Goal: Check status: Check status

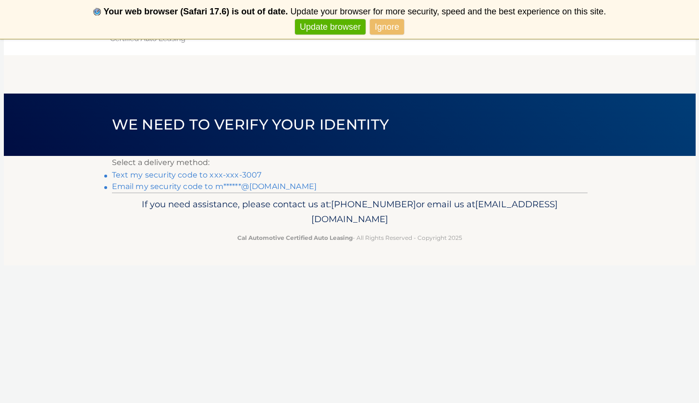
click at [390, 24] on link "Ignore" at bounding box center [387, 27] width 34 height 16
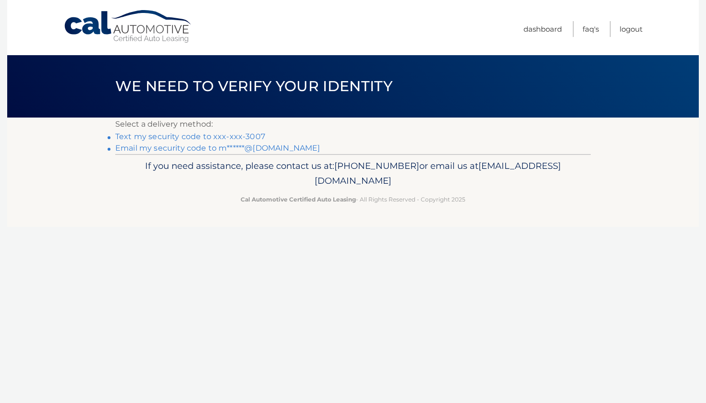
click at [169, 134] on link "Text my security code to xxx-xxx-3007" at bounding box center [190, 136] width 150 height 9
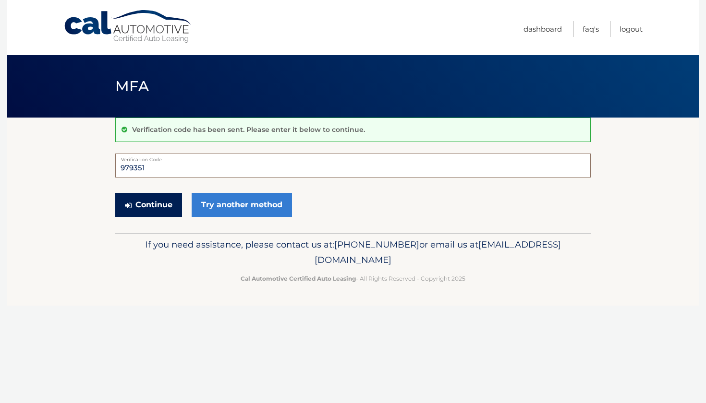
type input "979351"
click at [154, 204] on button "Continue" at bounding box center [148, 205] width 67 height 24
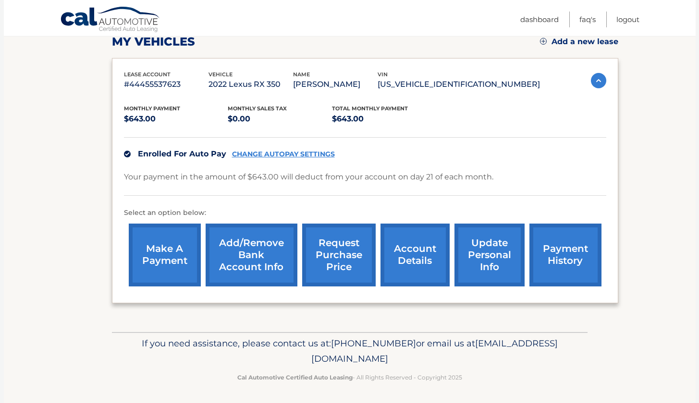
scroll to position [140, 0]
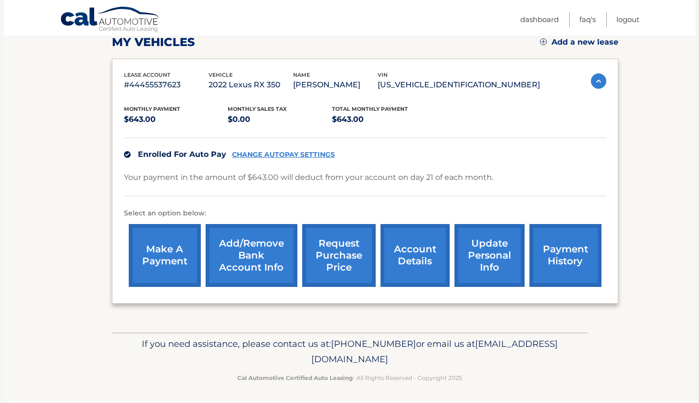
click at [411, 259] on link "account details" at bounding box center [414, 255] width 69 height 63
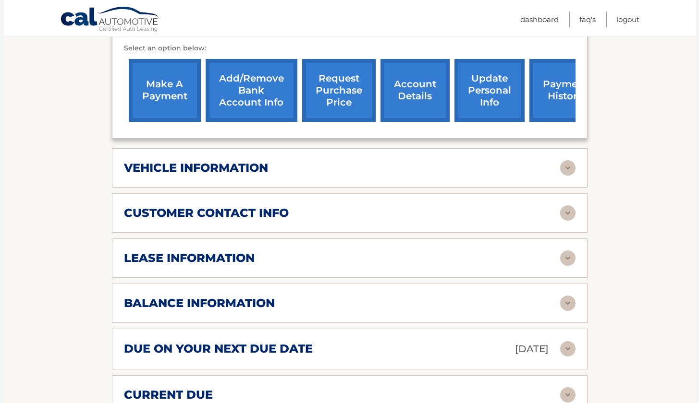
scroll to position [307, 0]
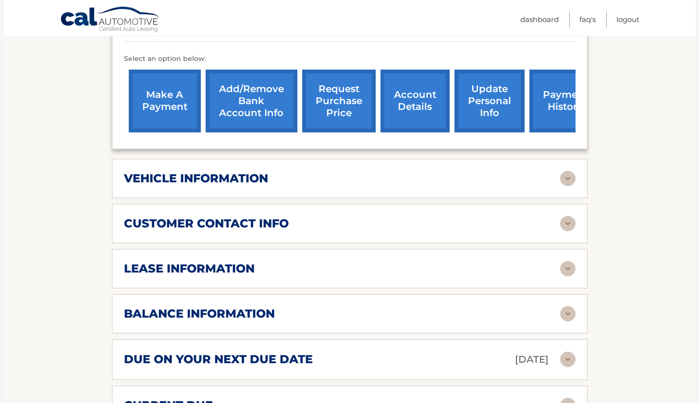
click at [218, 267] on h2 "lease information" at bounding box center [189, 269] width 131 height 14
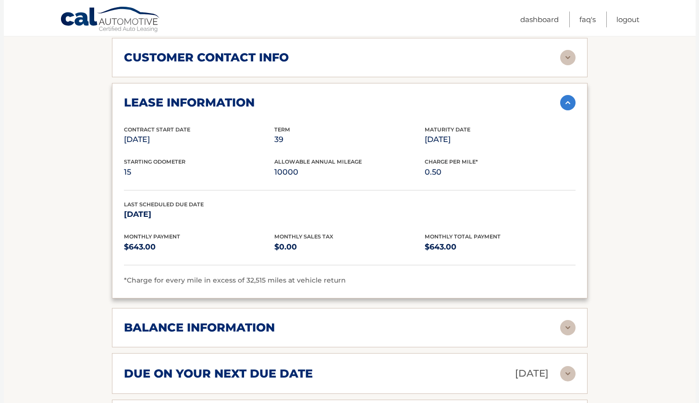
scroll to position [475, 0]
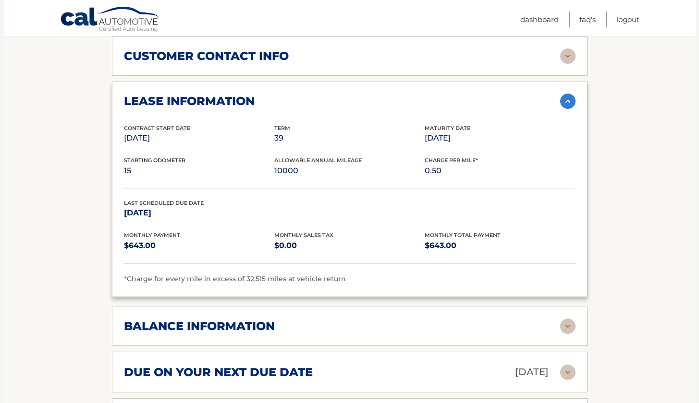
click at [374, 330] on div "balance information" at bounding box center [342, 326] width 436 height 14
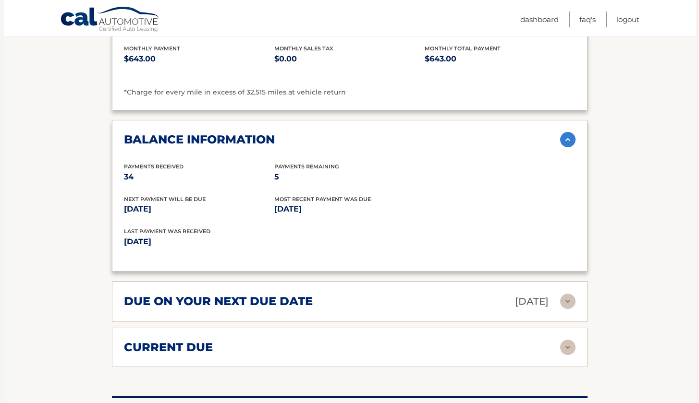
scroll to position [672, 0]
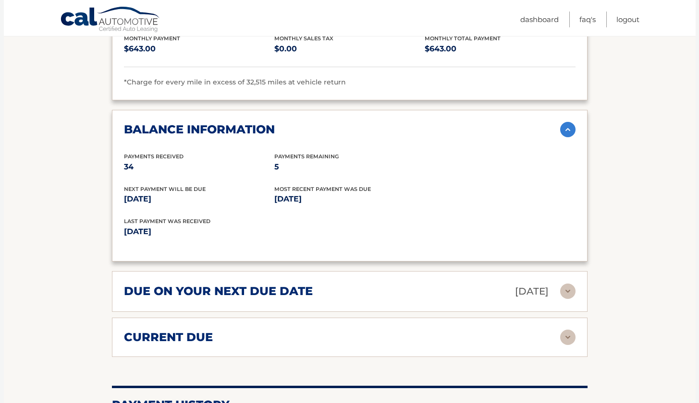
click at [565, 332] on img at bounding box center [567, 337] width 15 height 15
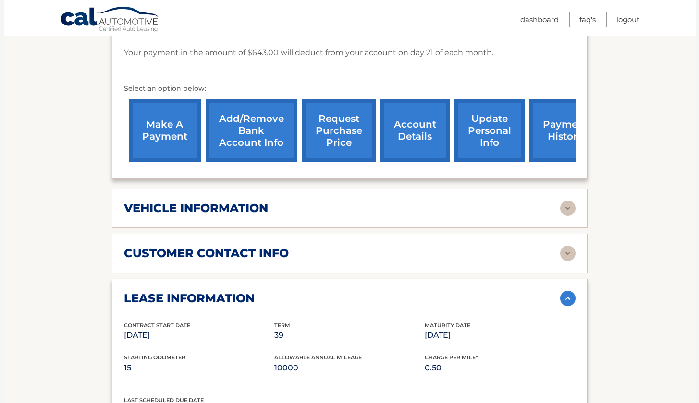
scroll to position [145, 0]
